Goal: Task Accomplishment & Management: Use online tool/utility

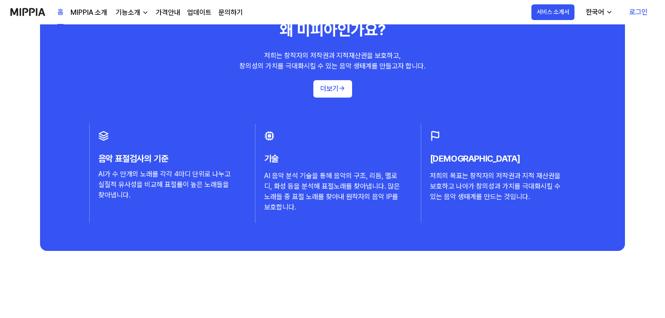
scroll to position [871, 0]
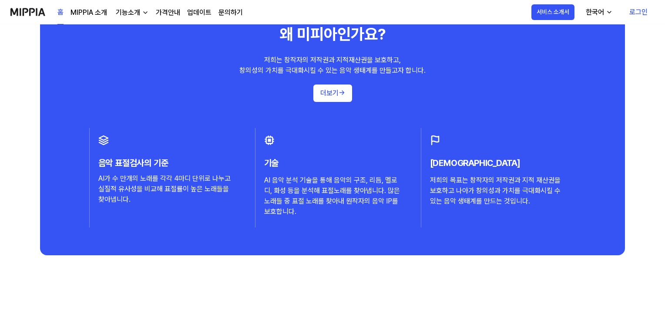
click at [640, 13] on link "로그인" at bounding box center [639, 12] width 32 height 24
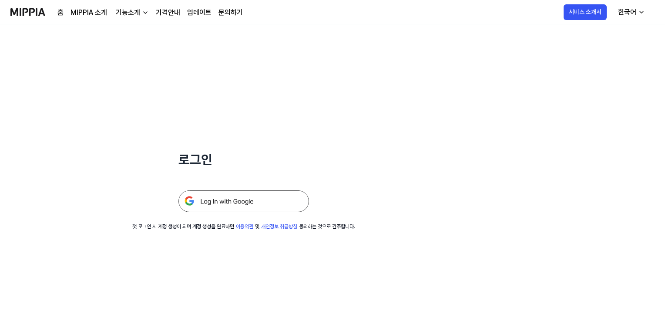
click at [249, 203] on img at bounding box center [244, 201] width 131 height 22
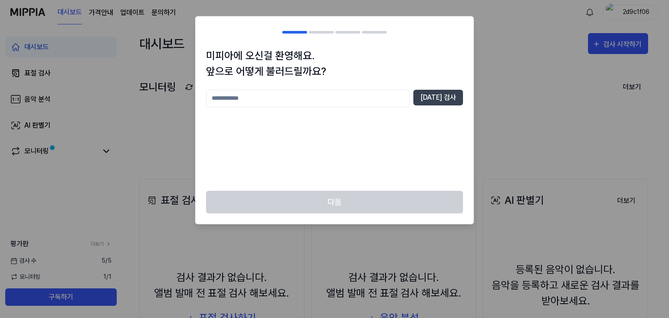
click at [266, 102] on input "text" at bounding box center [308, 98] width 204 height 17
type input "******"
click at [450, 95] on button "중복 검사" at bounding box center [438, 98] width 50 height 16
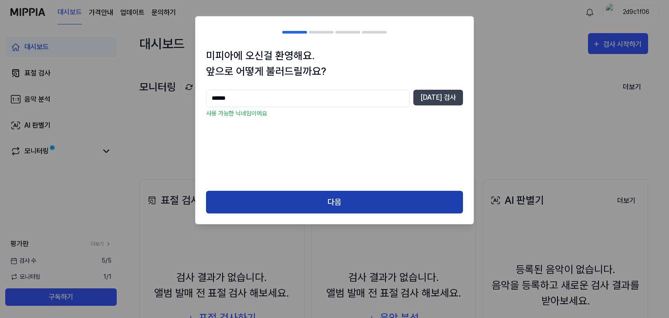
click at [400, 199] on button "다음" at bounding box center [334, 202] width 257 height 23
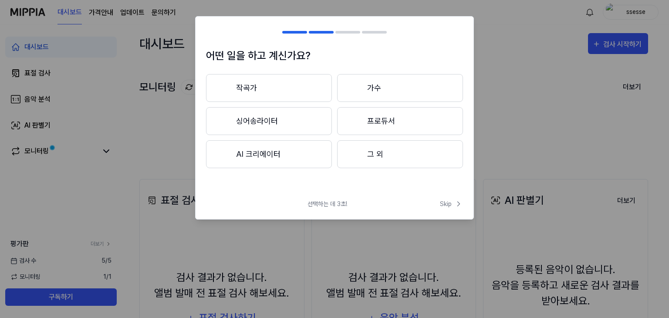
click at [303, 155] on button "AI 크리에이터" at bounding box center [269, 154] width 126 height 28
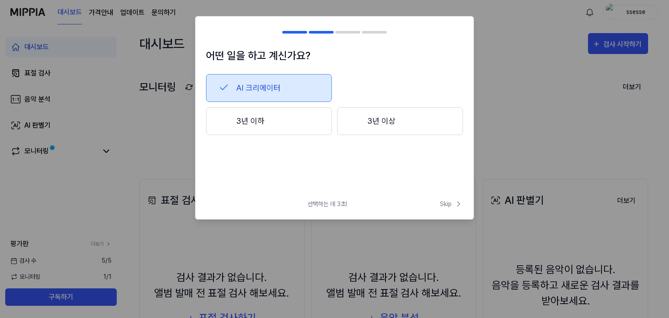
click at [279, 128] on button "3년 이하" at bounding box center [269, 121] width 126 height 28
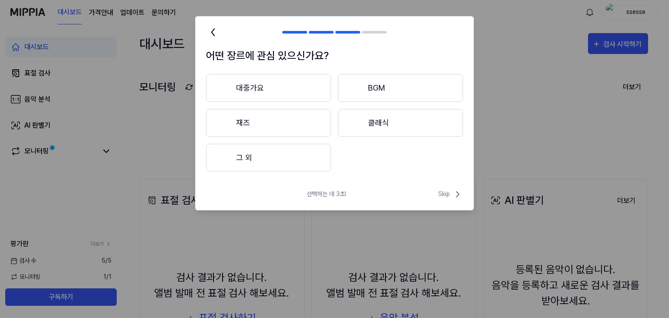
click at [391, 89] on button "BGM" at bounding box center [400, 88] width 125 height 28
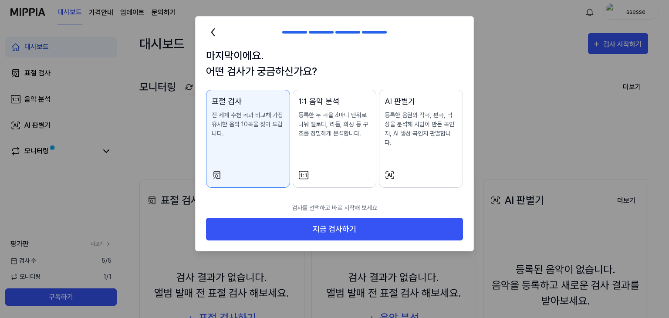
click at [254, 142] on div "표절 검사 전 세계 수천 곡과 비교해 가장 유사한 음악 10곡을 찾아 드립니다." at bounding box center [248, 125] width 73 height 60
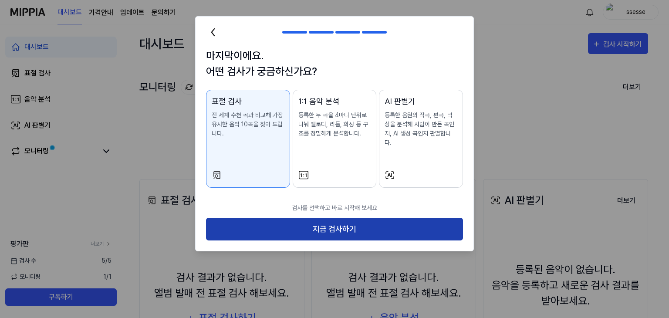
click at [301, 223] on button "지금 검사하기" at bounding box center [334, 229] width 257 height 23
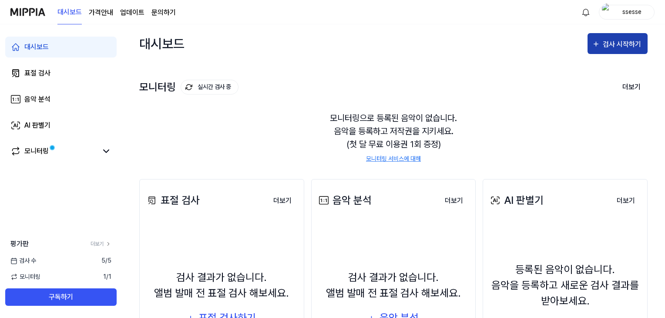
click at [608, 47] on div "검사 시작하기" at bounding box center [623, 44] width 40 height 11
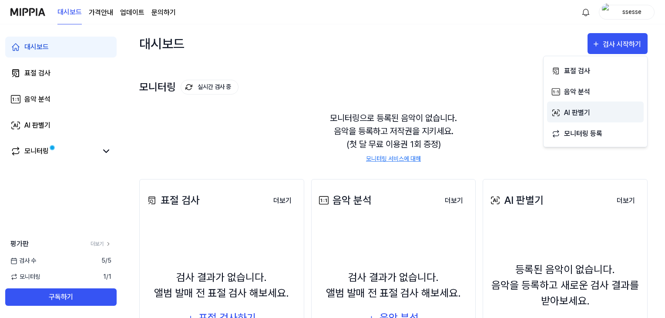
click at [570, 114] on div "AI 판별기" at bounding box center [602, 112] width 76 height 11
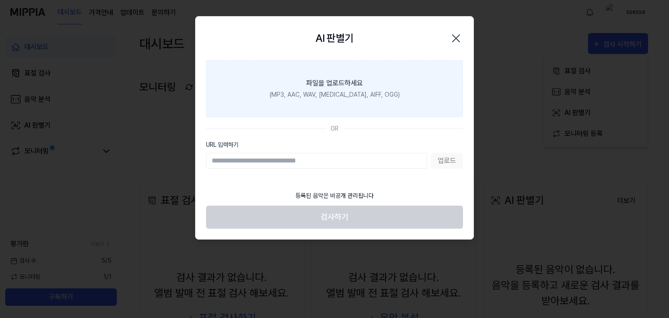
click at [287, 98] on div "(MP3, AAC, WAV, [MEDICAL_DATA], AIFF, OGG)" at bounding box center [335, 94] width 130 height 9
click at [0, 0] on input "파일을 업로드하세요 (MP3, AAC, WAV, [MEDICAL_DATA], AIFF, OGG)" at bounding box center [0, 0] width 0 height 0
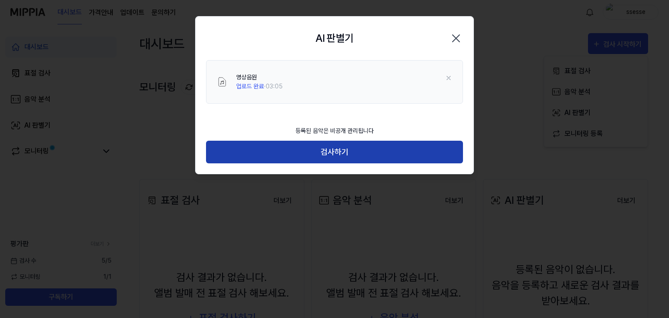
click at [326, 155] on button "검사하기" at bounding box center [334, 152] width 257 height 23
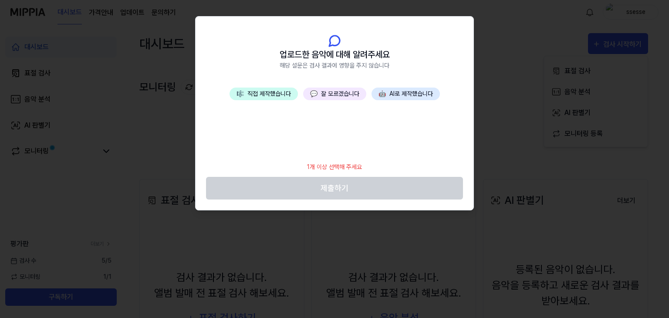
click at [407, 95] on button "🤖 AI로 제작했습니다" at bounding box center [405, 94] width 68 height 13
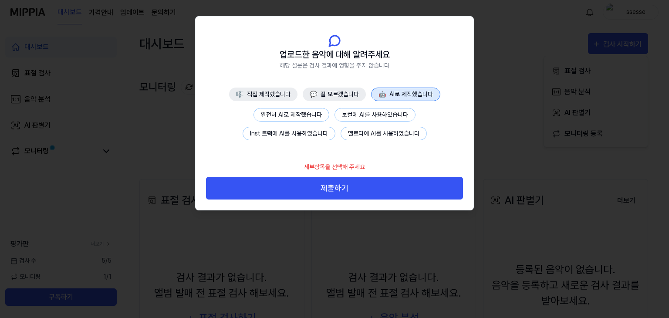
click at [302, 114] on button "완전히 AI로 제작했습니다" at bounding box center [291, 114] width 76 height 13
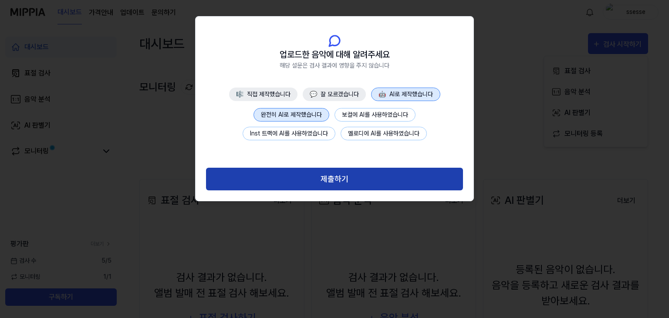
click at [323, 179] on button "제출하기" at bounding box center [334, 179] width 257 height 23
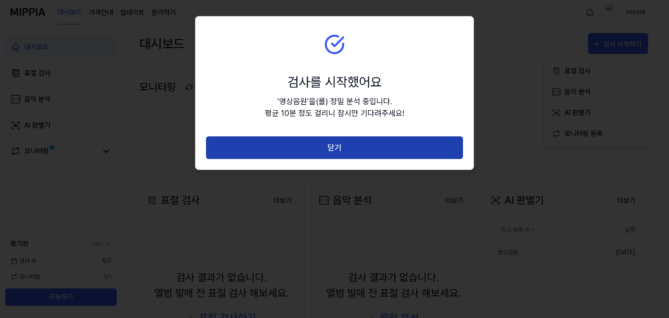
click at [337, 150] on button "닫기" at bounding box center [334, 147] width 257 height 23
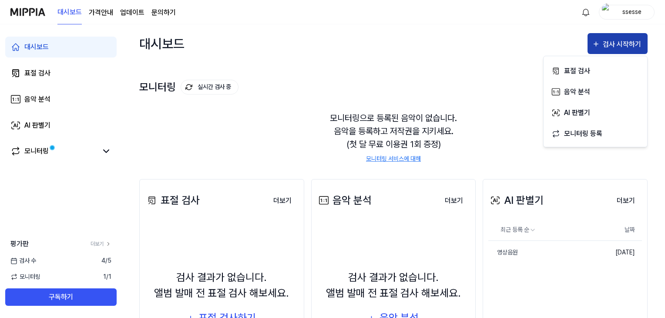
click at [611, 47] on div "검사 시작하기" at bounding box center [623, 44] width 40 height 11
click at [593, 46] on icon "button" at bounding box center [596, 44] width 8 height 10
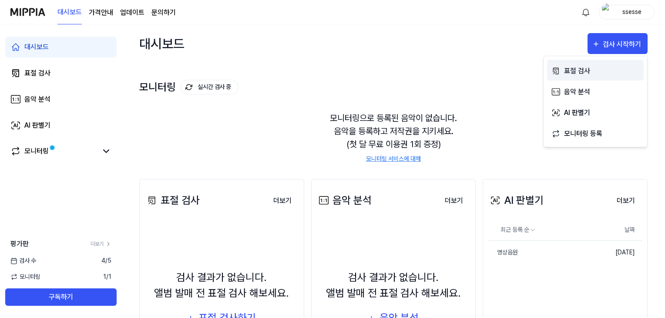
click at [589, 75] on div "표절 검사" at bounding box center [602, 70] width 76 height 11
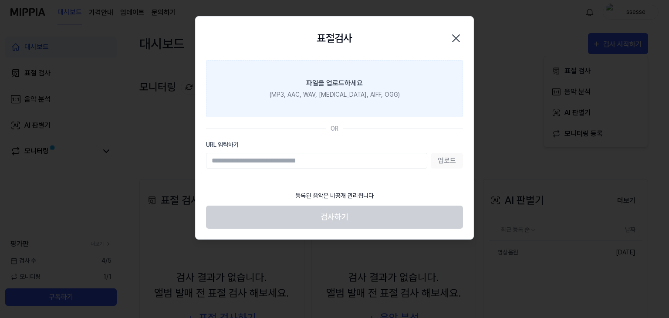
click at [246, 96] on label "파일을 업로드하세요 (MP3, AAC, WAV, [MEDICAL_DATA], AIFF, OGG)" at bounding box center [334, 88] width 257 height 57
click at [0, 0] on input "파일을 업로드하세요 (MP3, AAC, WAV, [MEDICAL_DATA], AIFF, OGG)" at bounding box center [0, 0] width 0 height 0
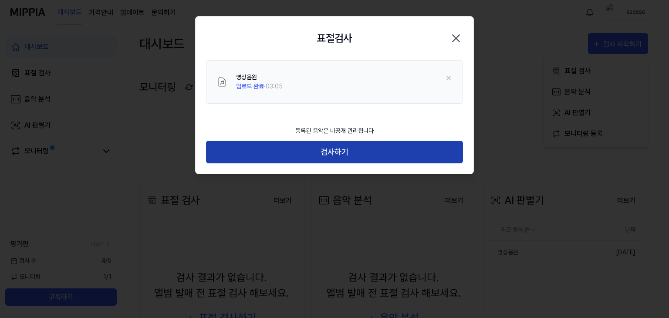
click at [318, 147] on button "검사하기" at bounding box center [334, 152] width 257 height 23
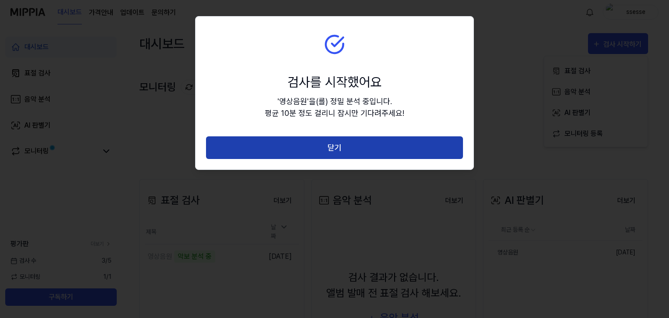
click at [290, 152] on button "닫기" at bounding box center [334, 147] width 257 height 23
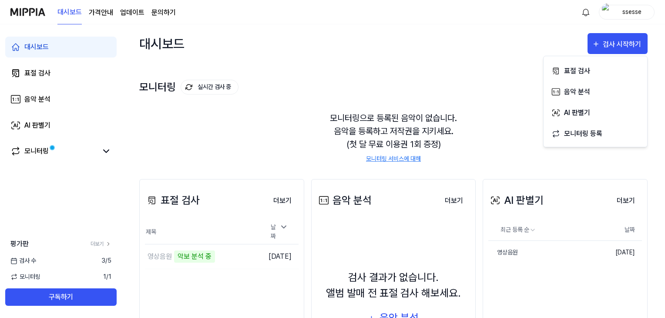
click at [510, 90] on div "모니터링 실시간 검사 중 더보기" at bounding box center [393, 87] width 509 height 14
click at [331, 42] on div "대시보드 검사 시작하기" at bounding box center [393, 43] width 509 height 38
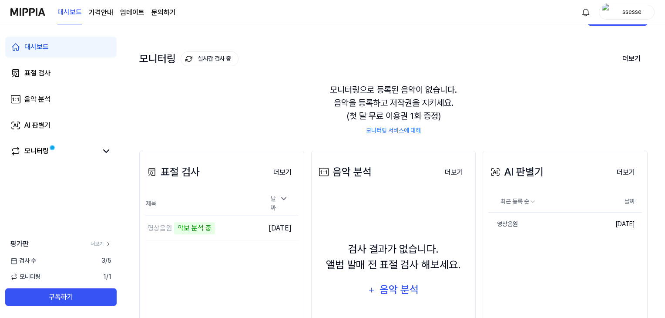
scroll to position [44, 0]
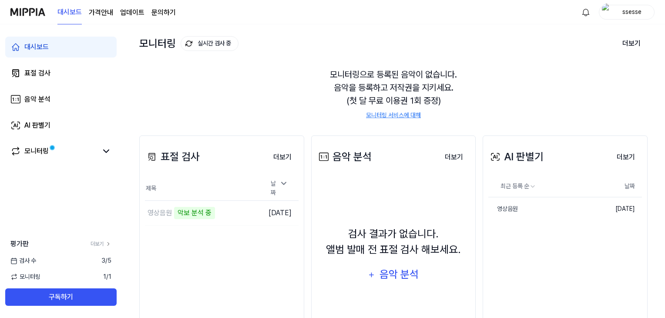
click at [526, 157] on div "AI 판별기" at bounding box center [515, 157] width 55 height 16
click at [529, 185] on html "대시보드 가격안내 업데이트 문의하기 ssesse 대시보드 표절 검사 음악 분석 AI 판별기 모니터링 평가판 더보기 검사 [DATE] 모니터링 …" at bounding box center [332, 115] width 665 height 318
click at [583, 208] on button "삭제" at bounding box center [579, 209] width 26 height 14
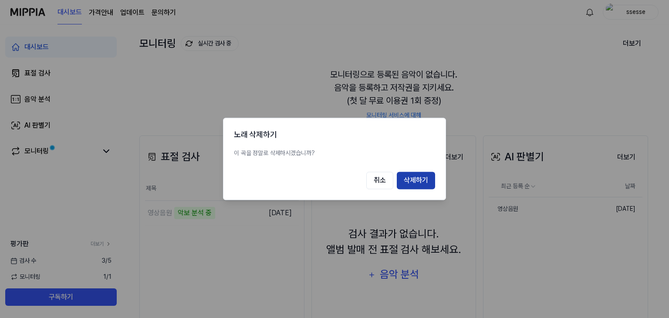
drag, startPoint x: 421, startPoint y: 182, endPoint x: 446, endPoint y: 177, distance: 25.7
click at [421, 182] on button "삭제하기" at bounding box center [416, 180] width 38 height 17
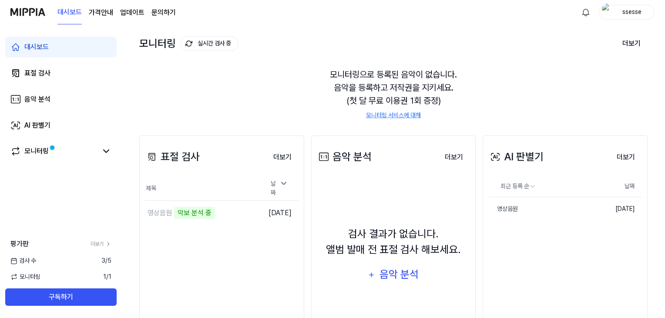
click at [526, 156] on div "AI 판별기" at bounding box center [515, 157] width 55 height 16
click at [625, 158] on button "더보기" at bounding box center [626, 156] width 32 height 17
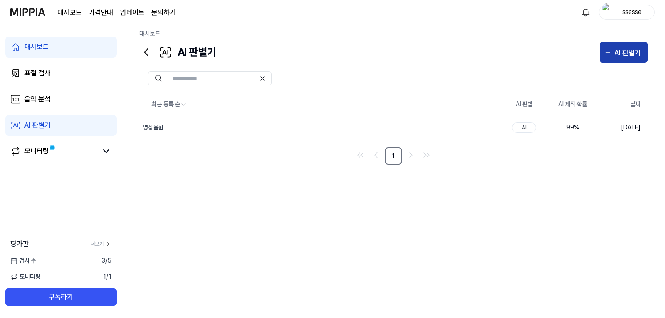
click at [617, 49] on div "AI 판별기" at bounding box center [629, 52] width 29 height 11
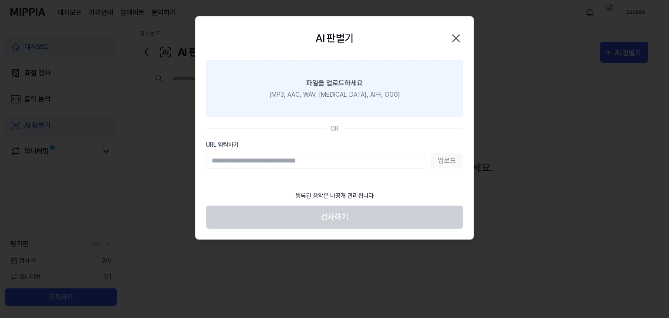
click at [342, 86] on div "파일을 업로드하세요" at bounding box center [334, 83] width 57 height 10
click at [0, 0] on input "파일을 업로드하세요 (MP3, AAC, WAV, [MEDICAL_DATA], AIFF, OGG)" at bounding box center [0, 0] width 0 height 0
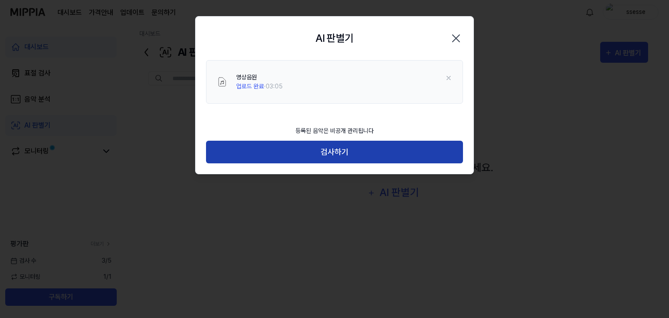
click at [398, 152] on button "검사하기" at bounding box center [334, 152] width 257 height 23
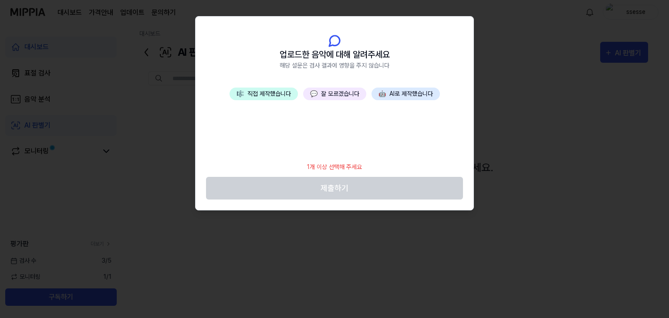
click at [402, 97] on button "🤖 AI로 제작했습니다" at bounding box center [405, 94] width 68 height 13
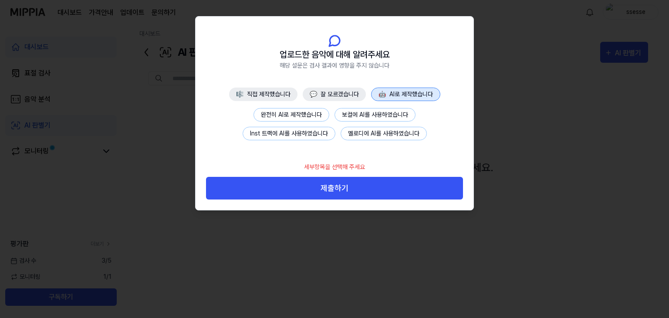
click at [294, 113] on button "완전히 AI로 제작했습니다" at bounding box center [291, 114] width 76 height 13
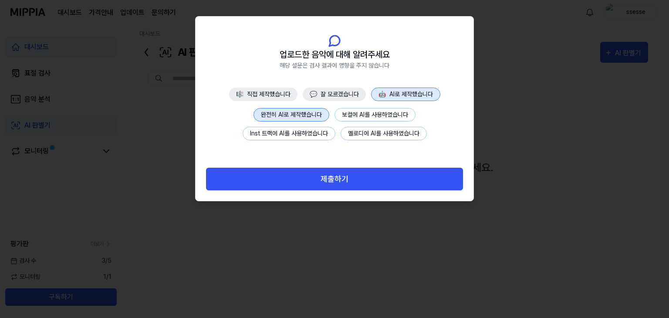
click at [327, 180] on button "제출하기" at bounding box center [334, 179] width 257 height 23
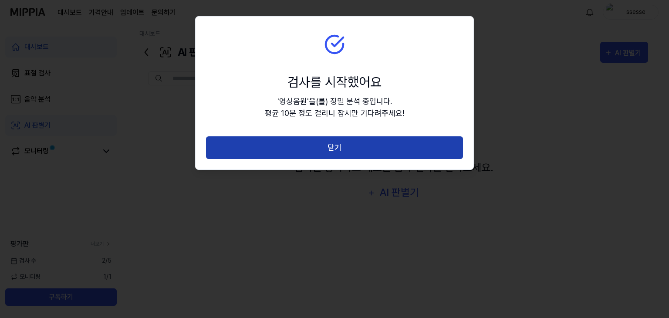
click at [296, 155] on button "닫기" at bounding box center [334, 147] width 257 height 23
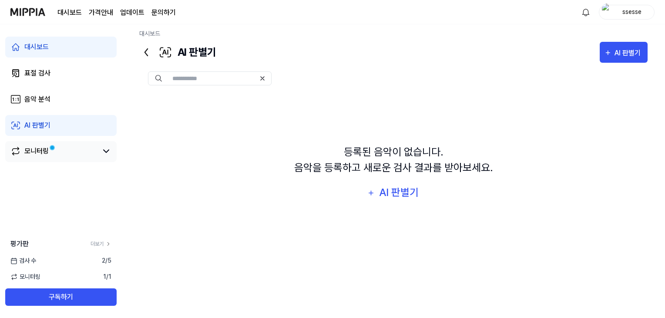
click at [43, 145] on div "모니터링" at bounding box center [60, 151] width 111 height 21
click at [47, 149] on div "모니터링" at bounding box center [36, 151] width 24 height 10
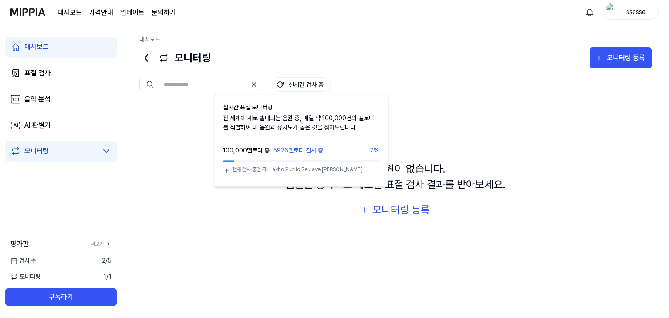
click at [300, 84] on button "실시간 검사 중" at bounding box center [301, 84] width 59 height 15
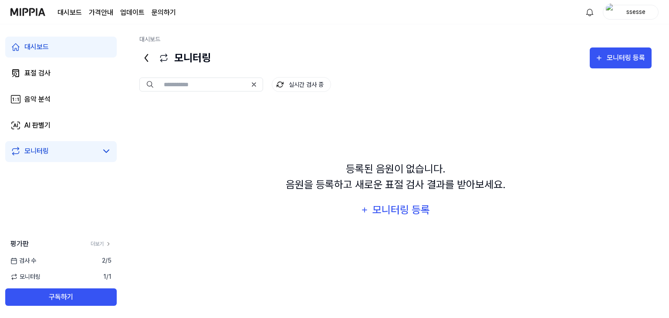
click at [300, 84] on button "실시간 검사 중" at bounding box center [301, 84] width 59 height 15
click at [50, 72] on div "표절 검사" at bounding box center [37, 73] width 26 height 10
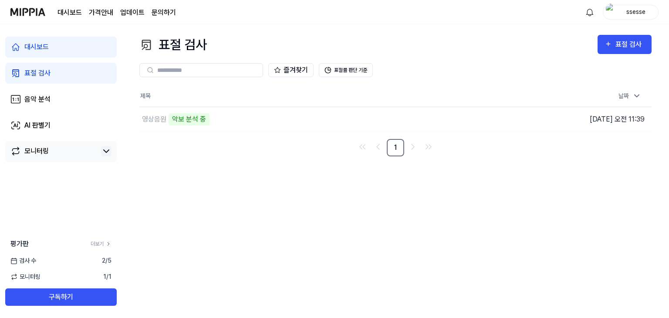
click at [104, 155] on icon at bounding box center [106, 151] width 10 height 10
click at [109, 154] on icon at bounding box center [106, 151] width 10 height 10
click at [107, 152] on icon at bounding box center [106, 151] width 5 height 3
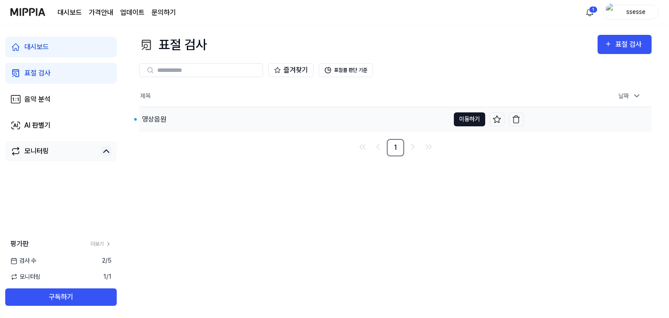
click at [458, 122] on button "이동하기" at bounding box center [469, 119] width 31 height 14
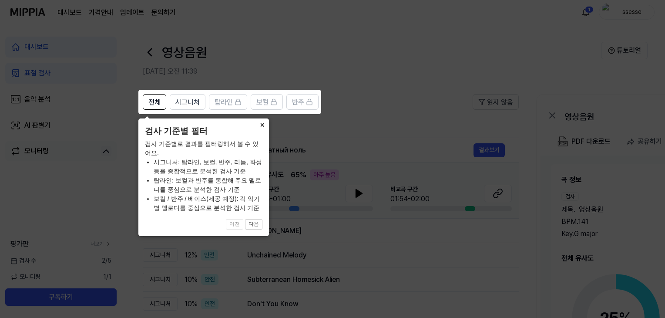
click at [265, 125] on button "×" at bounding box center [262, 124] width 14 height 12
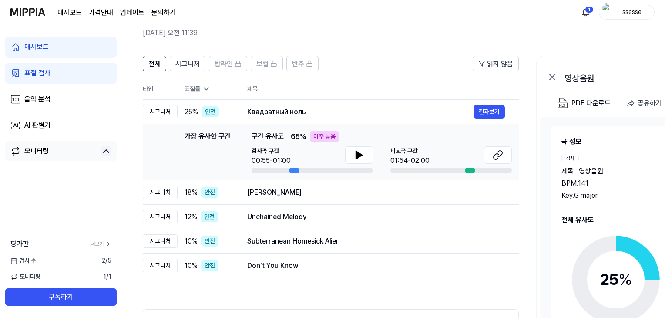
scroll to position [34, 0]
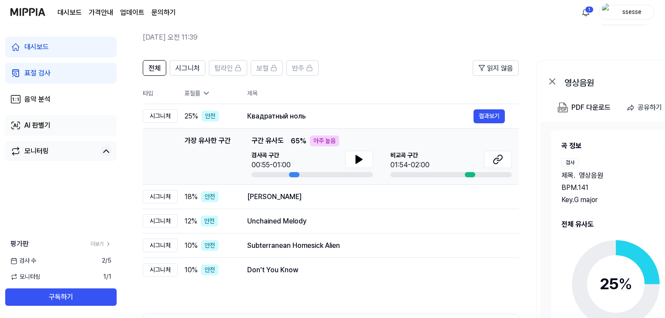
click at [56, 130] on link "AI 판별기" at bounding box center [60, 125] width 111 height 21
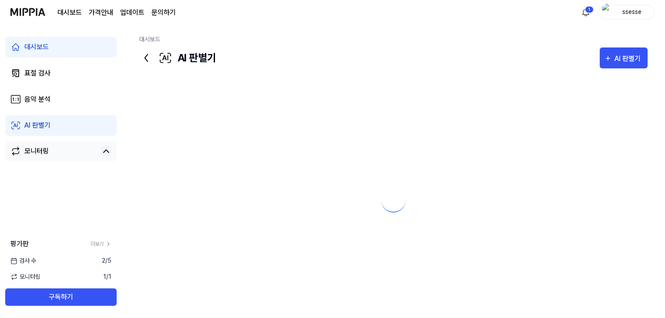
scroll to position [0, 0]
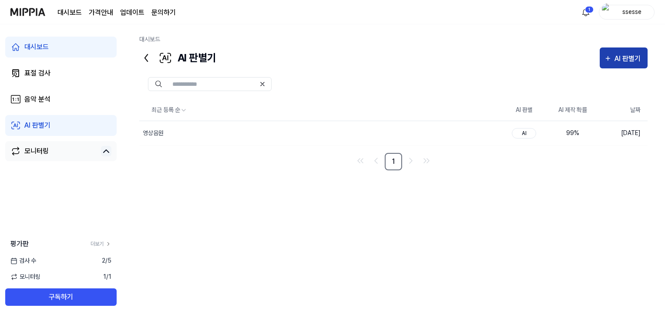
click at [639, 60] on div "AI 판별기" at bounding box center [629, 58] width 29 height 11
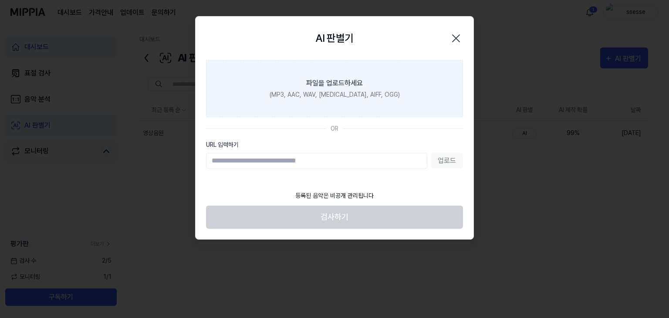
click at [354, 88] on div "파일을 업로드하세요" at bounding box center [334, 83] width 57 height 10
click at [0, 0] on input "파일을 업로드하세요 (MP3, AAC, WAV, [MEDICAL_DATA], AIFF, OGG)" at bounding box center [0, 0] width 0 height 0
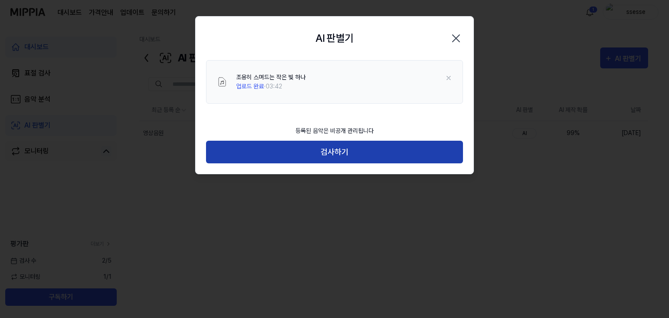
click at [344, 153] on button "검사하기" at bounding box center [334, 152] width 257 height 23
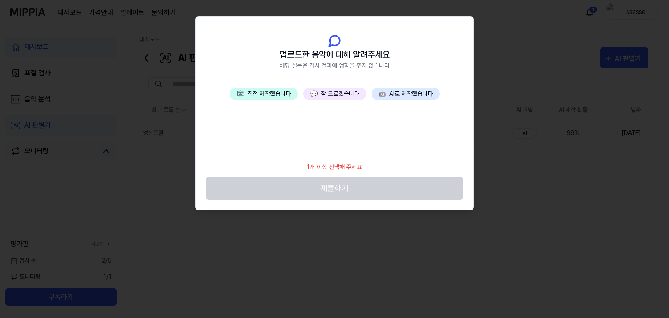
click at [404, 91] on button "🤖 AI로 제작했습니다" at bounding box center [405, 94] width 68 height 13
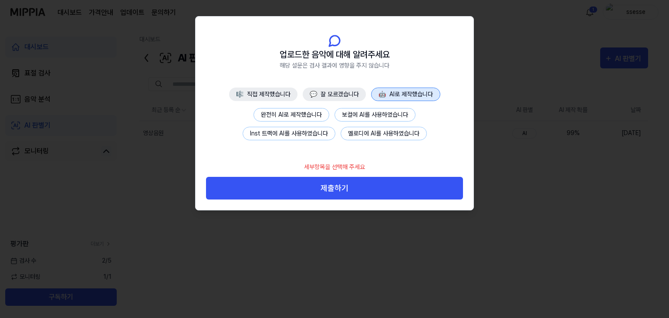
click at [299, 114] on button "완전히 AI로 제작했습니다" at bounding box center [291, 114] width 76 height 13
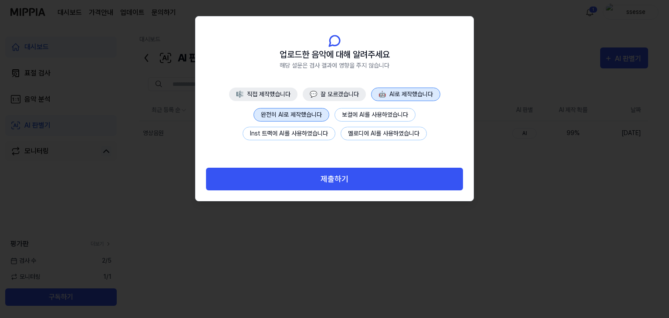
click at [340, 180] on button "제출하기" at bounding box center [334, 179] width 257 height 23
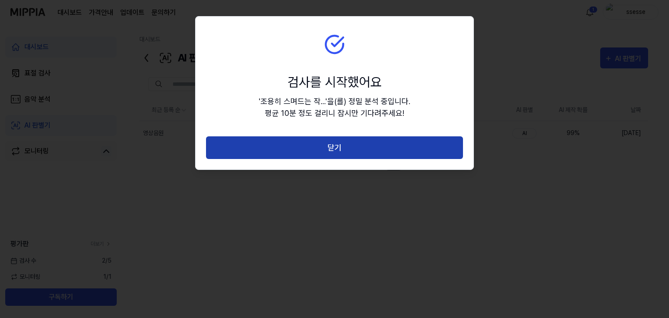
click at [352, 145] on button "닫기" at bounding box center [334, 147] width 257 height 23
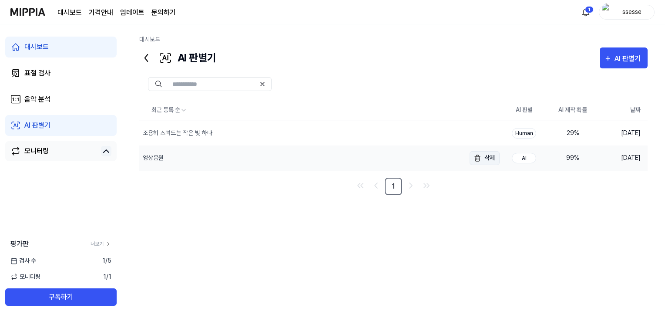
drag, startPoint x: 515, startPoint y: 160, endPoint x: 481, endPoint y: 158, distance: 34.9
click at [481, 158] on td "영상음원 삭제" at bounding box center [319, 158] width 360 height 24
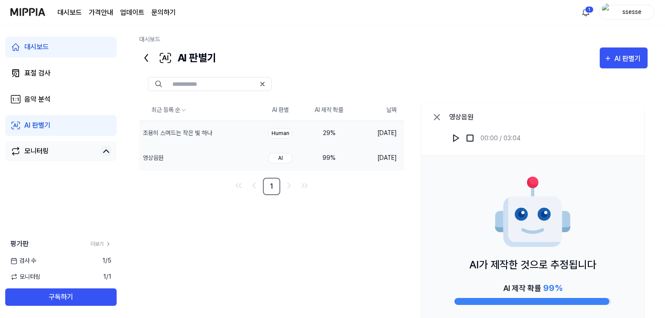
click at [350, 132] on td "29 %" at bounding box center [329, 133] width 49 height 25
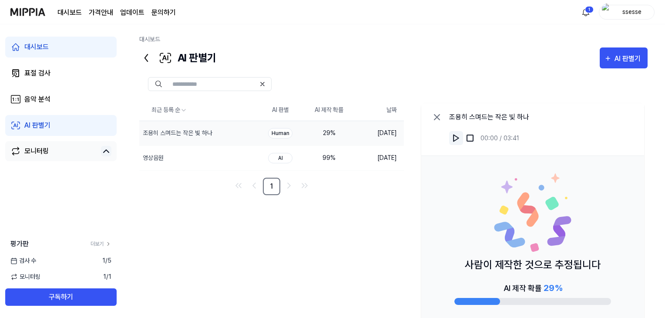
click at [454, 136] on img at bounding box center [456, 138] width 9 height 9
click at [455, 138] on img at bounding box center [456, 138] width 9 height 9
click at [184, 135] on div "조용히 스며드는 작은 빛 하나" at bounding box center [178, 132] width 70 height 9
click at [196, 135] on div "조용히 스며드는 작은 빛 하나" at bounding box center [178, 132] width 70 height 9
click at [336, 134] on div "29 %" at bounding box center [329, 132] width 35 height 9
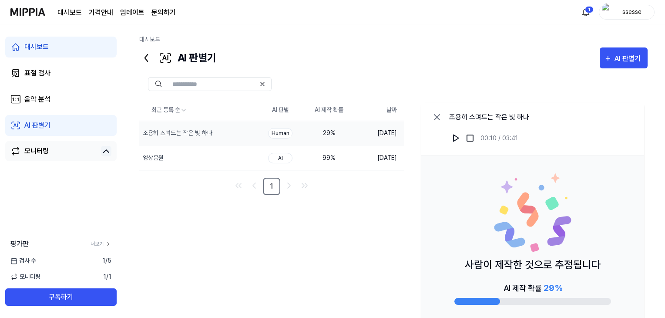
click at [336, 132] on div "29 %" at bounding box center [329, 132] width 35 height 9
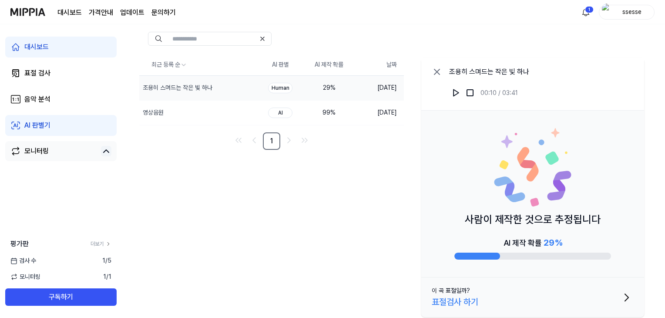
scroll to position [48, 0]
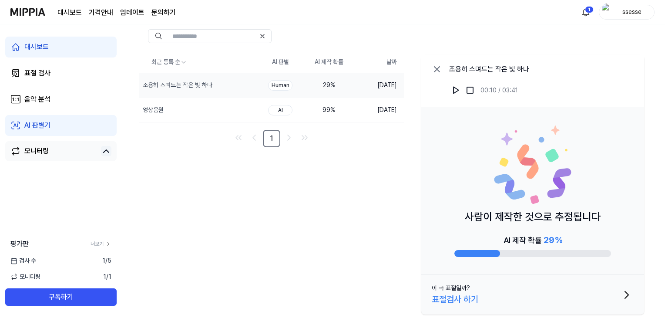
click at [561, 264] on div "사람이 제작한 것으로 추정됩니다 AI 제작 확률 29 %" at bounding box center [532, 191] width 223 height 167
